Goal: Task Accomplishment & Management: Use online tool/utility

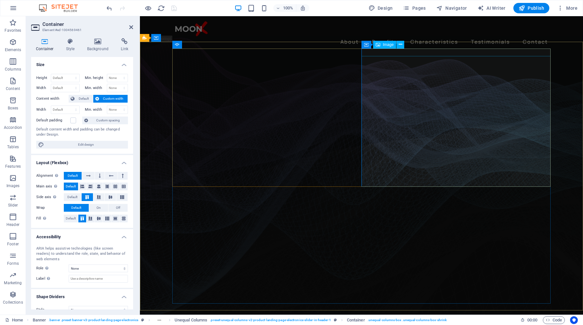
click at [390, 46] on span "Image" at bounding box center [388, 45] width 11 height 4
click at [96, 45] on h4 "Background" at bounding box center [99, 45] width 34 height 14
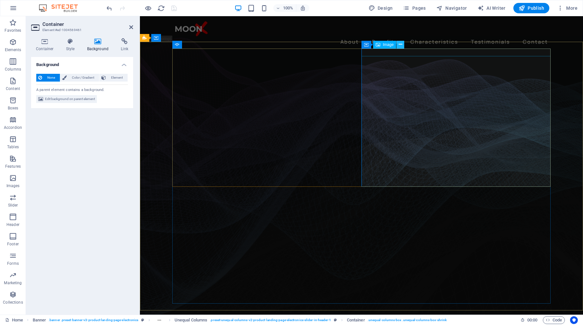
click at [400, 46] on icon at bounding box center [401, 44] width 4 height 7
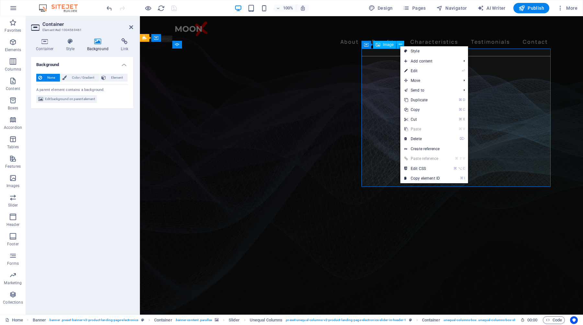
click at [393, 45] on span "Image" at bounding box center [388, 45] width 11 height 4
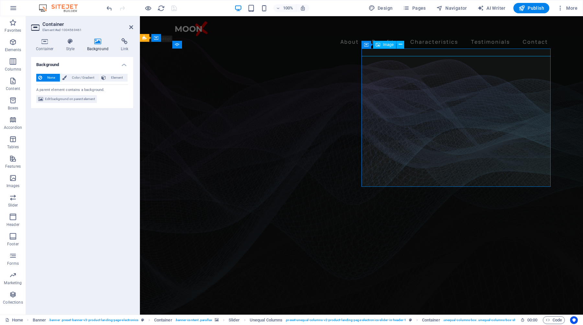
click at [393, 45] on span "Image" at bounding box center [388, 45] width 11 height 4
select select "px"
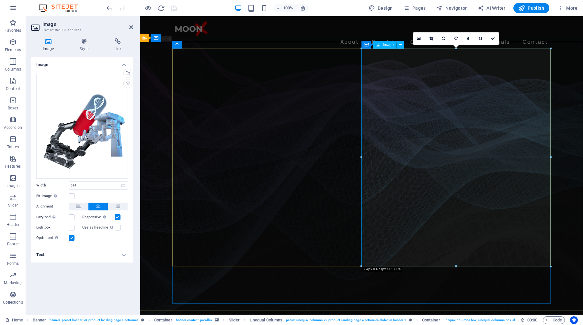
click at [387, 46] on span "Container" at bounding box center [379, 45] width 17 height 4
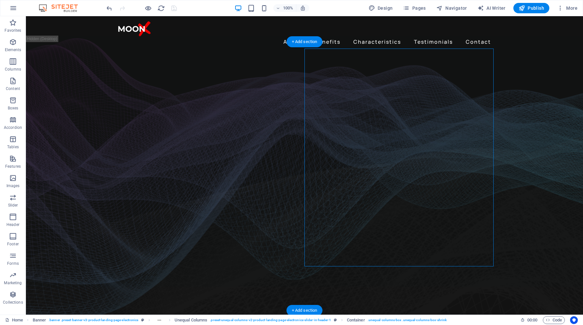
click at [525, 106] on figure at bounding box center [304, 182] width 557 height 281
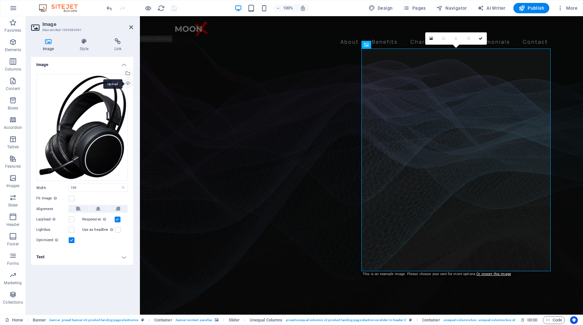
click at [130, 83] on div "Upload" at bounding box center [127, 84] width 10 height 10
click at [130, 73] on div "Select files from the file manager, stock photos, or upload file(s)" at bounding box center [127, 74] width 10 height 10
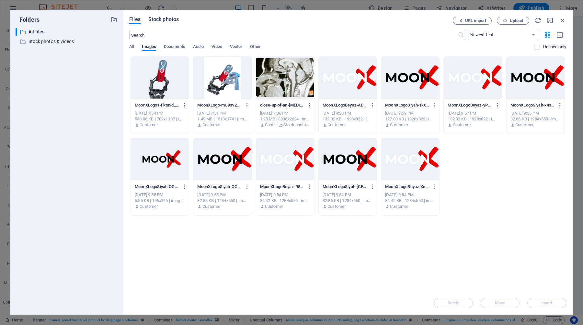
click at [170, 19] on span "Stock photos" at bounding box center [163, 20] width 30 height 8
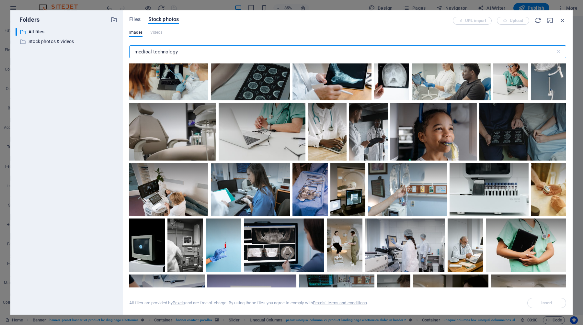
scroll to position [427, 0]
click at [59, 42] on p "Stock photos & videos" at bounding box center [67, 41] width 77 height 7
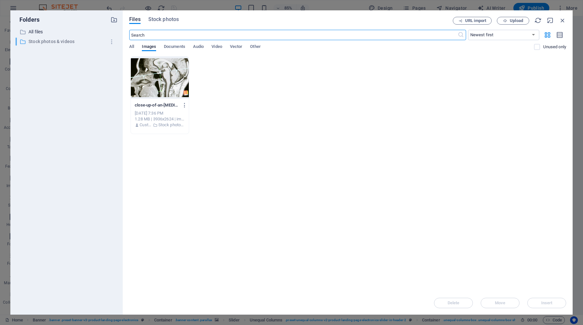
click at [59, 42] on p "Stock photos & videos" at bounding box center [67, 41] width 77 height 7
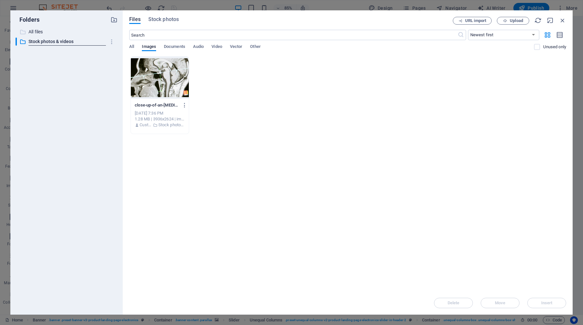
click at [36, 34] on p "All files" at bounding box center [67, 31] width 77 height 7
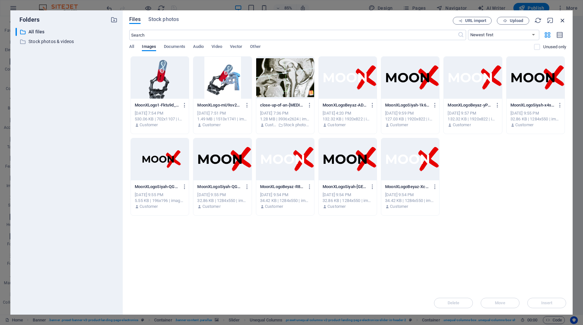
click at [562, 19] on icon "button" at bounding box center [562, 20] width 7 height 7
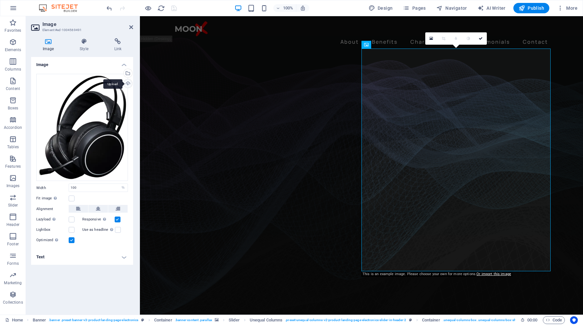
click at [128, 85] on div "Upload" at bounding box center [127, 84] width 10 height 10
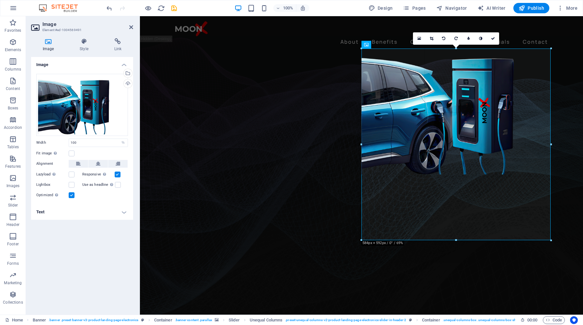
drag, startPoint x: 457, startPoint y: 175, endPoint x: 465, endPoint y: 240, distance: 66.3
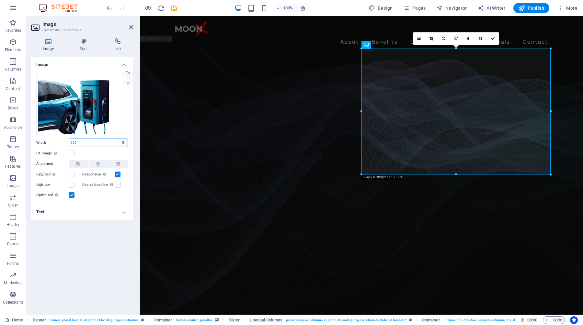
click at [122, 142] on select "Default auto px rem % em vh vw" at bounding box center [123, 143] width 9 height 8
select select "px"
click at [119, 139] on select "Default auto px rem % em vh vw" at bounding box center [123, 143] width 9 height 8
type input "500"
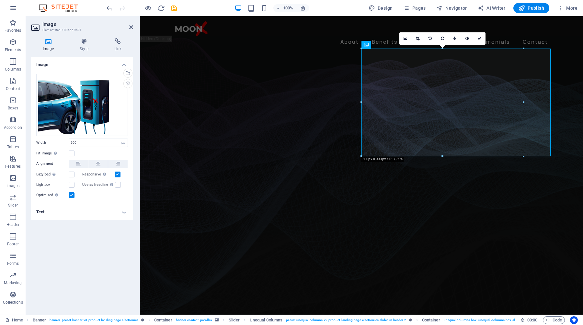
click at [76, 251] on div "Image Drag files here, click to choose files or select files from Files or our …" at bounding box center [82, 183] width 102 height 253
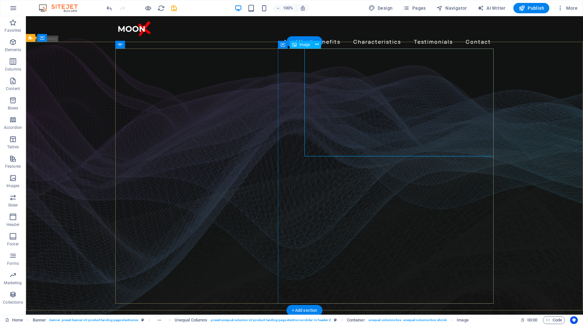
select select "px"
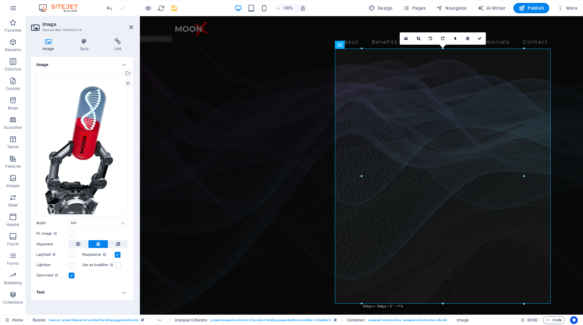
click at [561, 82] on figure at bounding box center [361, 182] width 443 height 281
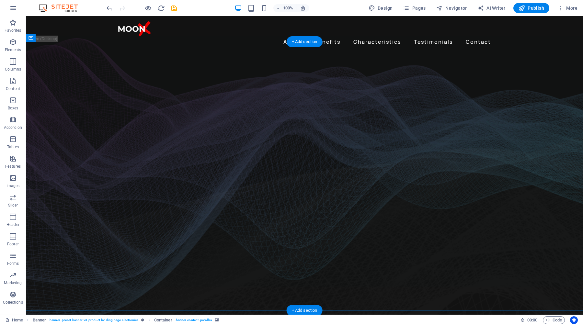
click at [524, 108] on figure at bounding box center [304, 182] width 557 height 281
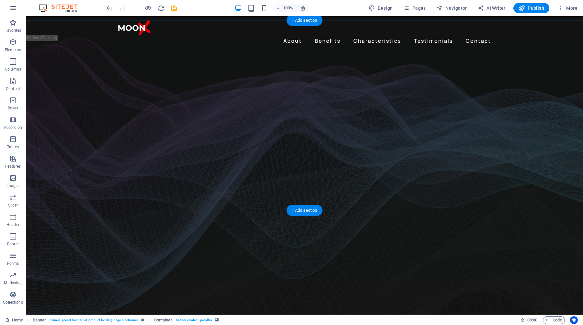
scroll to position [0, 0]
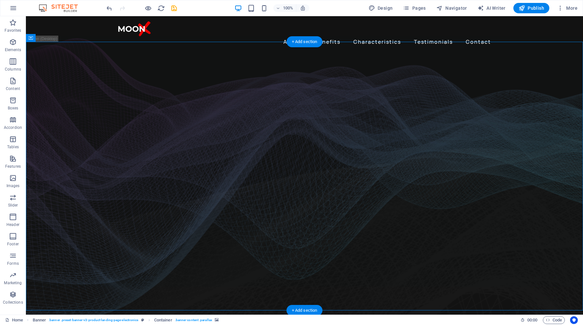
click at [85, 110] on figure at bounding box center [304, 182] width 557 height 281
select select "px"
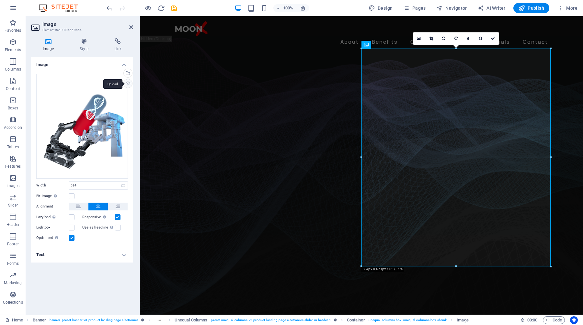
click at [127, 85] on div "Upload" at bounding box center [127, 84] width 10 height 10
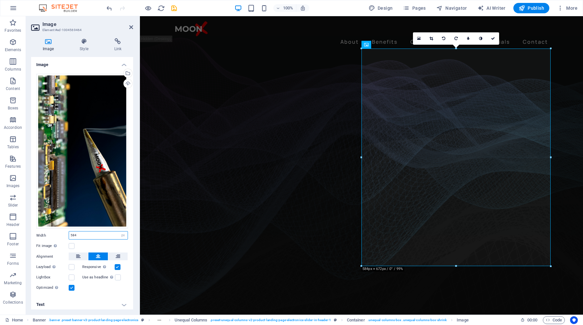
click at [87, 234] on input "584" at bounding box center [98, 236] width 59 height 8
type input "500"
click at [98, 242] on div "Fit image Automatically fit image to a fixed width and height" at bounding box center [82, 246] width 92 height 8
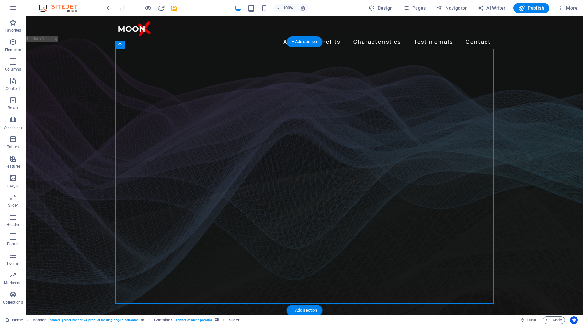
click at [542, 206] on figure at bounding box center [304, 182] width 557 height 281
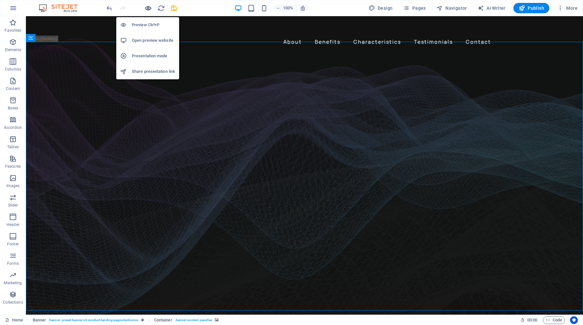
click at [148, 8] on icon "button" at bounding box center [148, 8] width 7 height 7
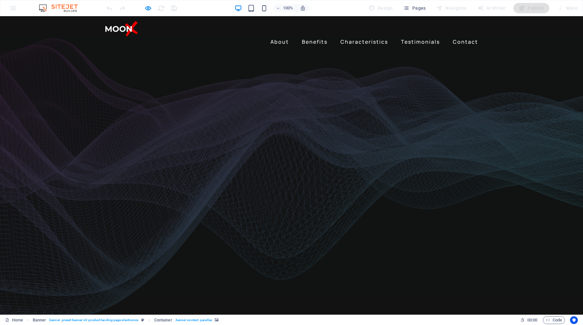
click at [533, 151] on div at bounding box center [291, 182] width 583 height 281
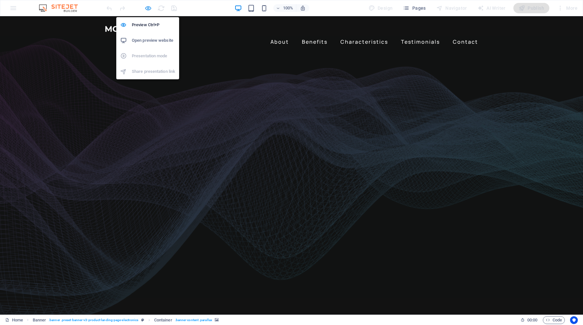
click at [146, 6] on icon "button" at bounding box center [148, 8] width 7 height 7
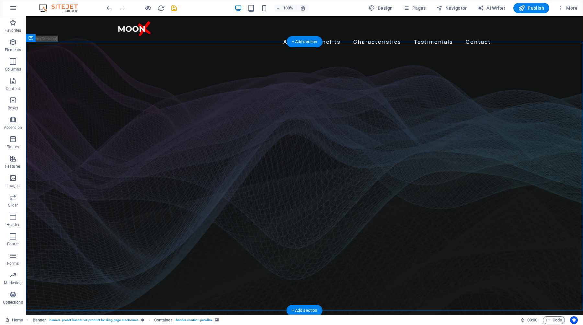
click at [536, 154] on figure at bounding box center [304, 182] width 557 height 281
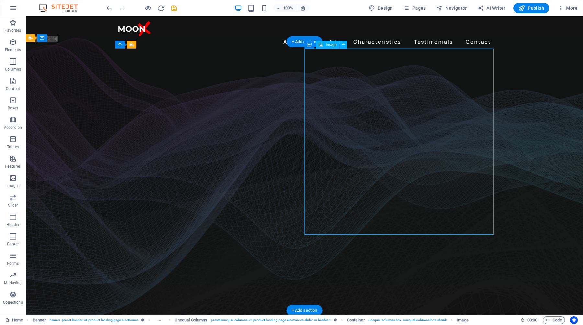
select select "px"
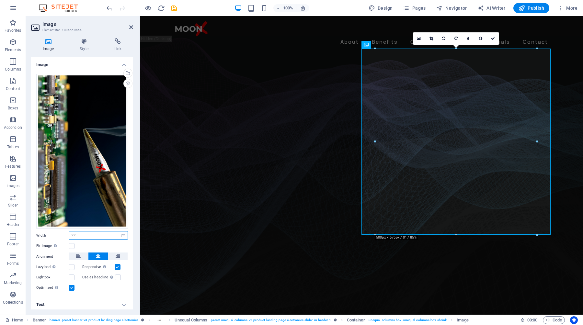
click at [84, 234] on input "500" at bounding box center [98, 236] width 59 height 8
drag, startPoint x: 87, startPoint y: 234, endPoint x: 63, endPoint y: 234, distance: 23.7
click at [63, 234] on div "Width 500 Default auto px rem % em vh vw" at bounding box center [82, 235] width 92 height 8
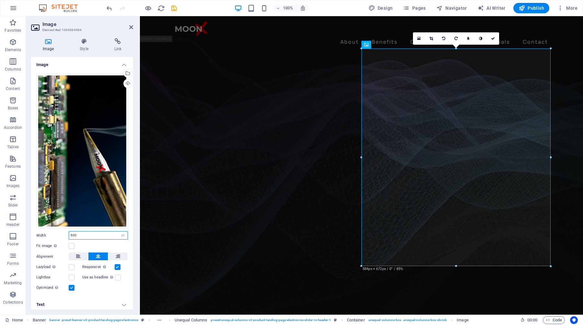
type input "600"
click at [106, 244] on div "Fit image Automatically fit image to a fixed width and height" at bounding box center [82, 246] width 92 height 8
click at [102, 233] on input "600" at bounding box center [98, 236] width 59 height 8
click at [579, 78] on figure at bounding box center [361, 182] width 443 height 281
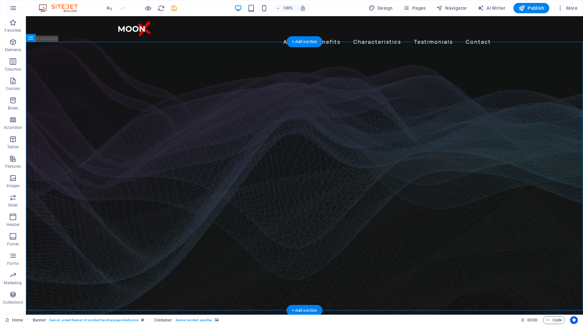
click at [533, 165] on figure at bounding box center [304, 182] width 557 height 281
select select "px"
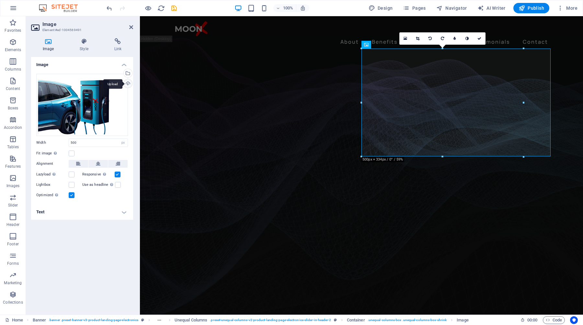
click at [131, 85] on div "Upload" at bounding box center [127, 84] width 10 height 10
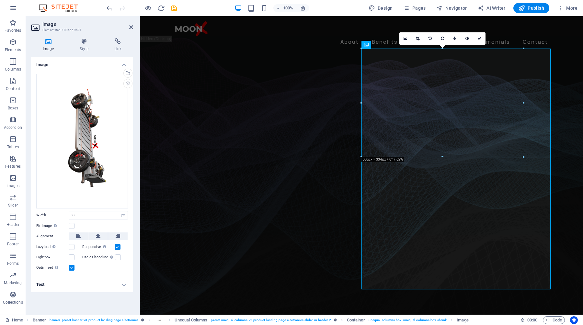
click at [569, 190] on figure at bounding box center [361, 182] width 443 height 281
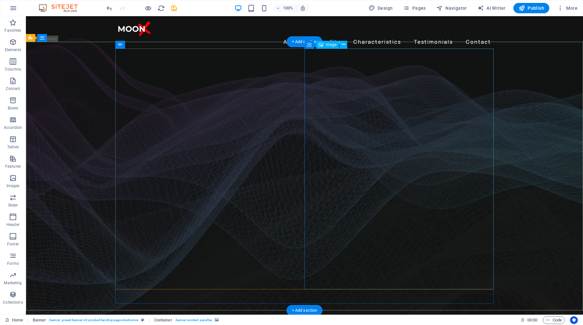
select select "px"
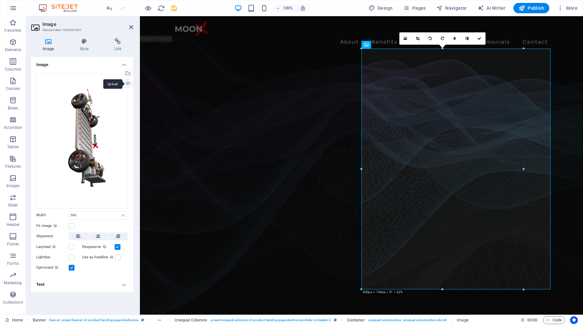
click at [127, 85] on div "Upload" at bounding box center [127, 84] width 10 height 10
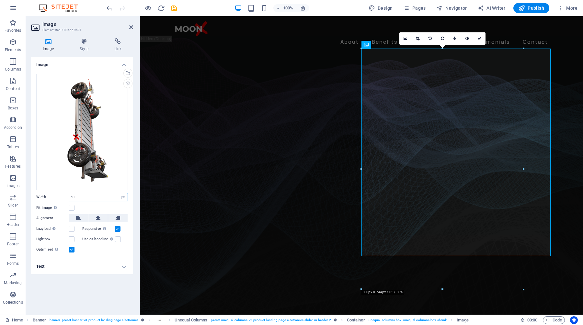
click at [94, 194] on input "500" at bounding box center [98, 197] width 59 height 8
click at [568, 155] on figure at bounding box center [361, 182] width 443 height 281
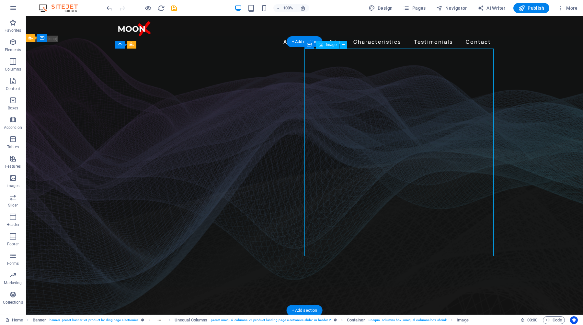
select select "px"
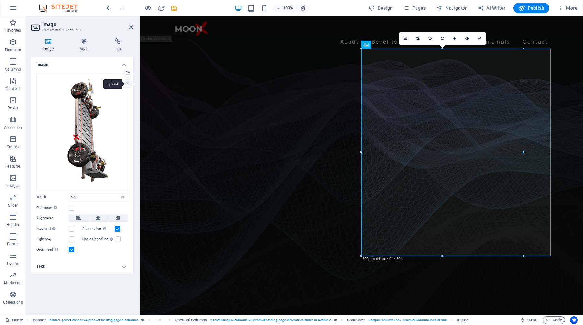
click at [129, 85] on div "Upload" at bounding box center [127, 84] width 10 height 10
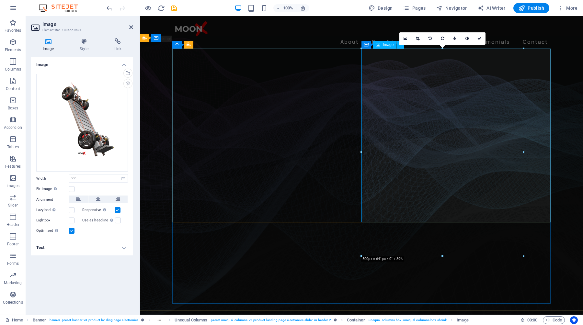
drag, startPoint x: 85, startPoint y: 180, endPoint x: 64, endPoint y: 180, distance: 20.1
click at [64, 180] on div "Width 500 Default auto px rem % em vh vw" at bounding box center [82, 178] width 92 height 8
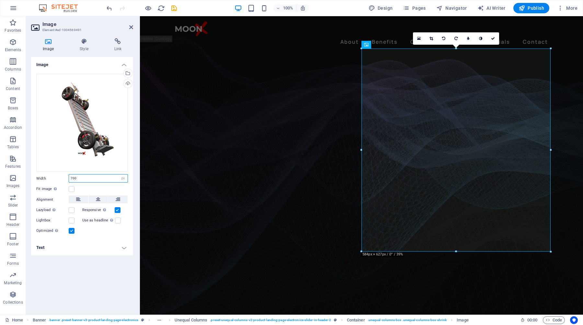
drag, startPoint x: 84, startPoint y: 178, endPoint x: 66, endPoint y: 178, distance: 17.8
click at [66, 178] on div "Width 700 Default auto px rem % em vh vw" at bounding box center [82, 178] width 92 height 8
type input "1000"
click at [100, 292] on div "Image Drag files here, click to choose files or select files from Files or our …" at bounding box center [82, 183] width 102 height 253
click at [97, 180] on input "1000" at bounding box center [98, 179] width 59 height 8
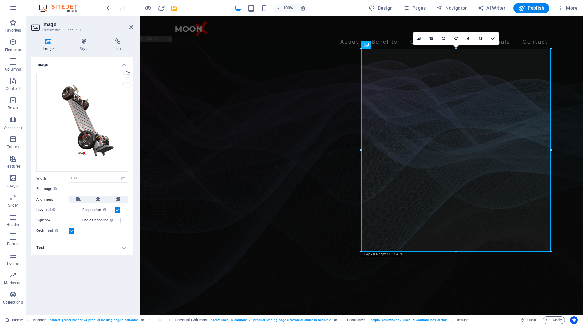
click at [86, 192] on div "Fit image Automatically fit image to a fixed width and height" at bounding box center [82, 189] width 92 height 8
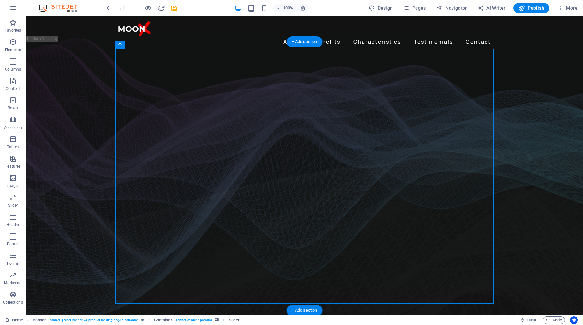
click at [519, 205] on figure at bounding box center [304, 182] width 557 height 281
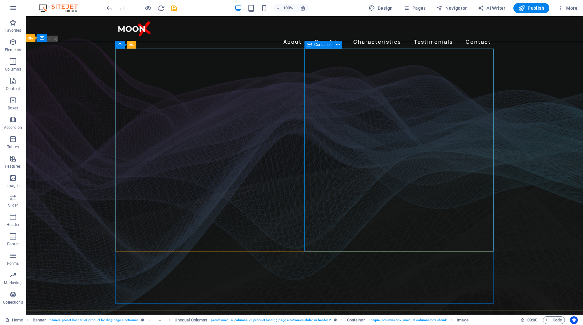
click at [314, 45] on span "Container" at bounding box center [322, 45] width 17 height 4
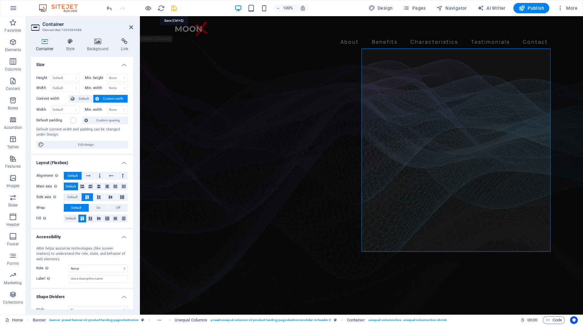
click at [175, 9] on icon "save" at bounding box center [173, 8] width 7 height 7
checkbox input "false"
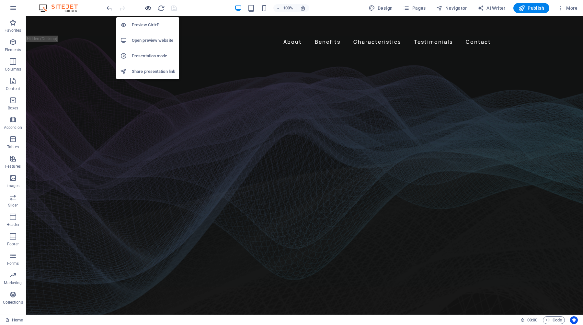
click at [148, 7] on icon "button" at bounding box center [148, 8] width 7 height 7
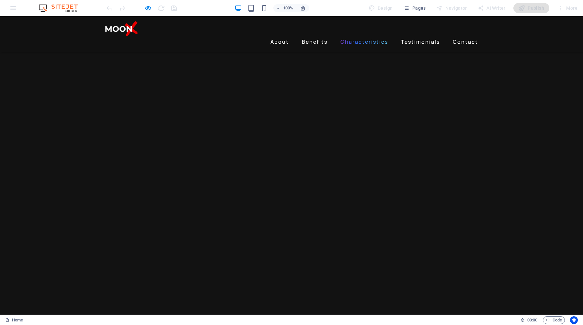
scroll to position [977, 0]
